Goal: Information Seeking & Learning: Learn about a topic

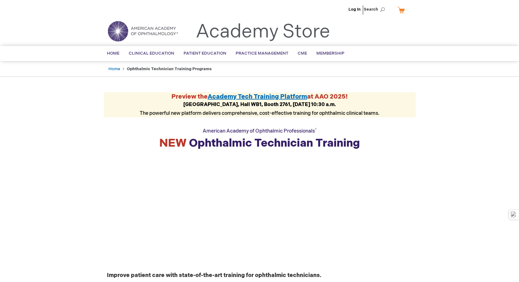
click at [447, 39] on header "Log In Search My Cart CLOSE RECENTLY ADDED ITEM(S) Close There are no items in …" at bounding box center [259, 23] width 519 height 46
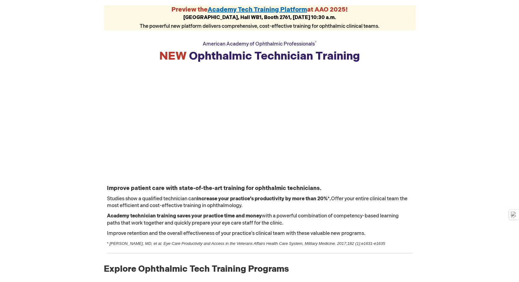
drag, startPoint x: 524, startPoint y: 14, endPoint x: 524, endPoint y: 31, distance: 16.2
click at [519, 31] on html "The store will not work correctly when cookies are disabled. Log In Search My C…" at bounding box center [259, 54] width 519 height 282
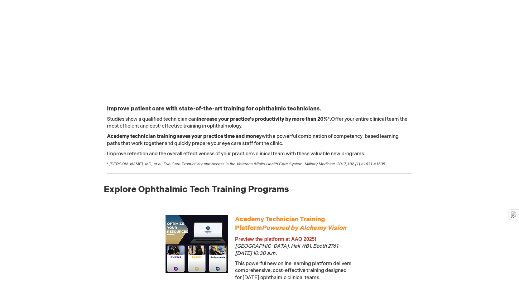
drag, startPoint x: 524, startPoint y: 30, endPoint x: 522, endPoint y: 43, distance: 12.9
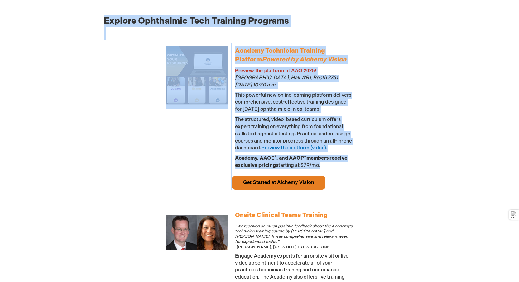
scroll to position [339, 0]
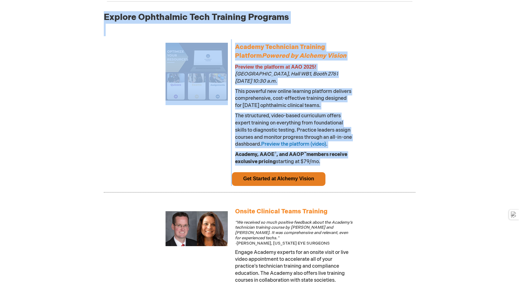
drag, startPoint x: 524, startPoint y: 56, endPoint x: 523, endPoint y: 85, distance: 28.4
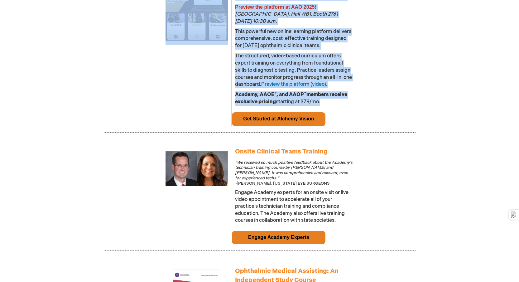
scroll to position [391, 0]
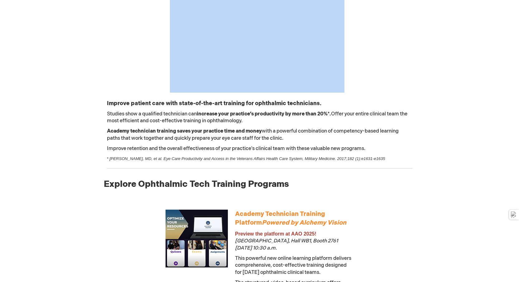
drag, startPoint x: 524, startPoint y: 87, endPoint x: 524, endPoint y: 49, distance: 37.8
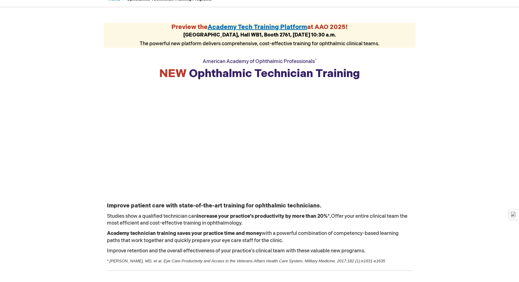
scroll to position [0, 0]
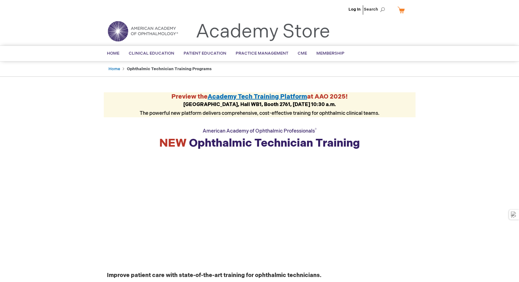
drag, startPoint x: 524, startPoint y: 52, endPoint x: 521, endPoint y: 14, distance: 38.5
click at [519, 14] on html "The store will not work correctly when cookies are disabled. Log In Search My C…" at bounding box center [259, 141] width 519 height 282
